Goal: Obtain resource: Obtain resource

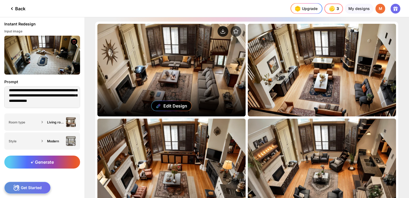
click at [223, 32] on circle at bounding box center [223, 31] width 11 height 11
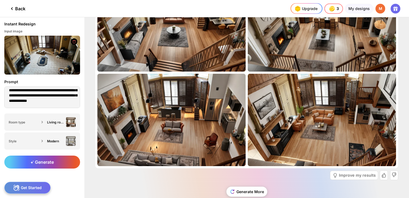
scroll to position [245, 0]
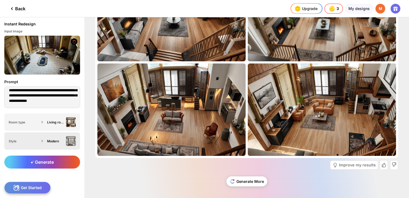
click at [54, 139] on div "Modern" at bounding box center [55, 141] width 17 height 4
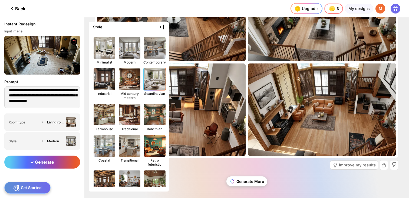
click at [150, 74] on img at bounding box center [155, 79] width 24 height 24
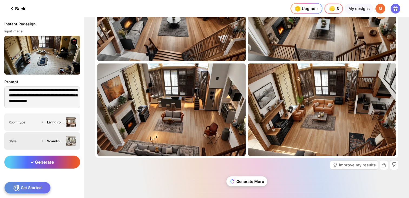
click at [56, 143] on div "Scandinavian" at bounding box center [55, 141] width 17 height 4
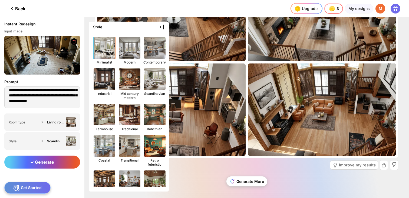
click at [103, 49] on img at bounding box center [105, 48] width 24 height 24
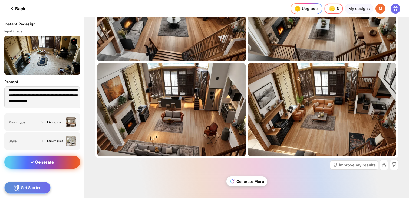
click at [57, 164] on div "Generate" at bounding box center [42, 162] width 76 height 13
